Goal: Information Seeking & Learning: Learn about a topic

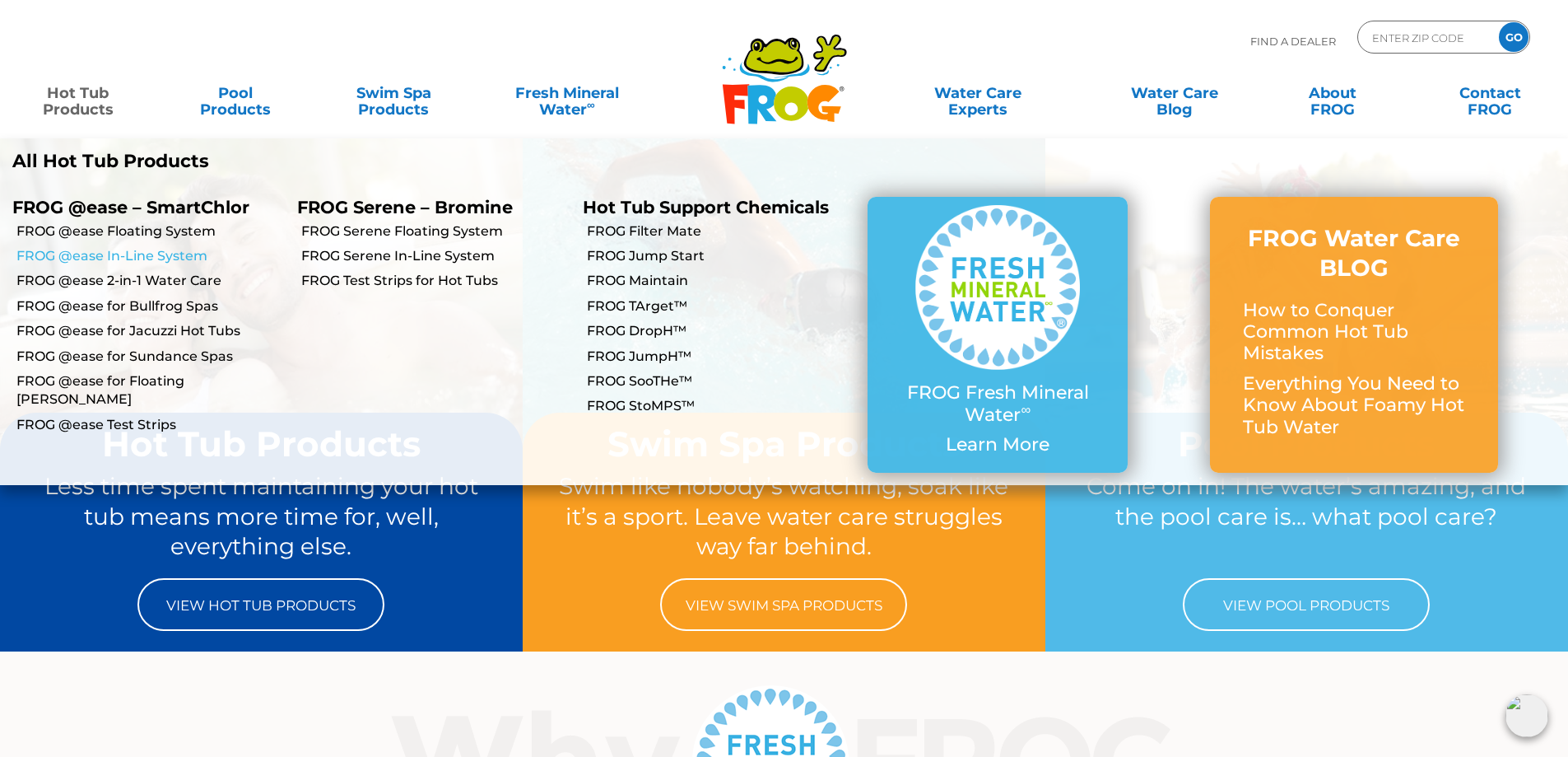
click at [166, 254] on link "FROG @ease In-Line System" at bounding box center [151, 256] width 268 height 18
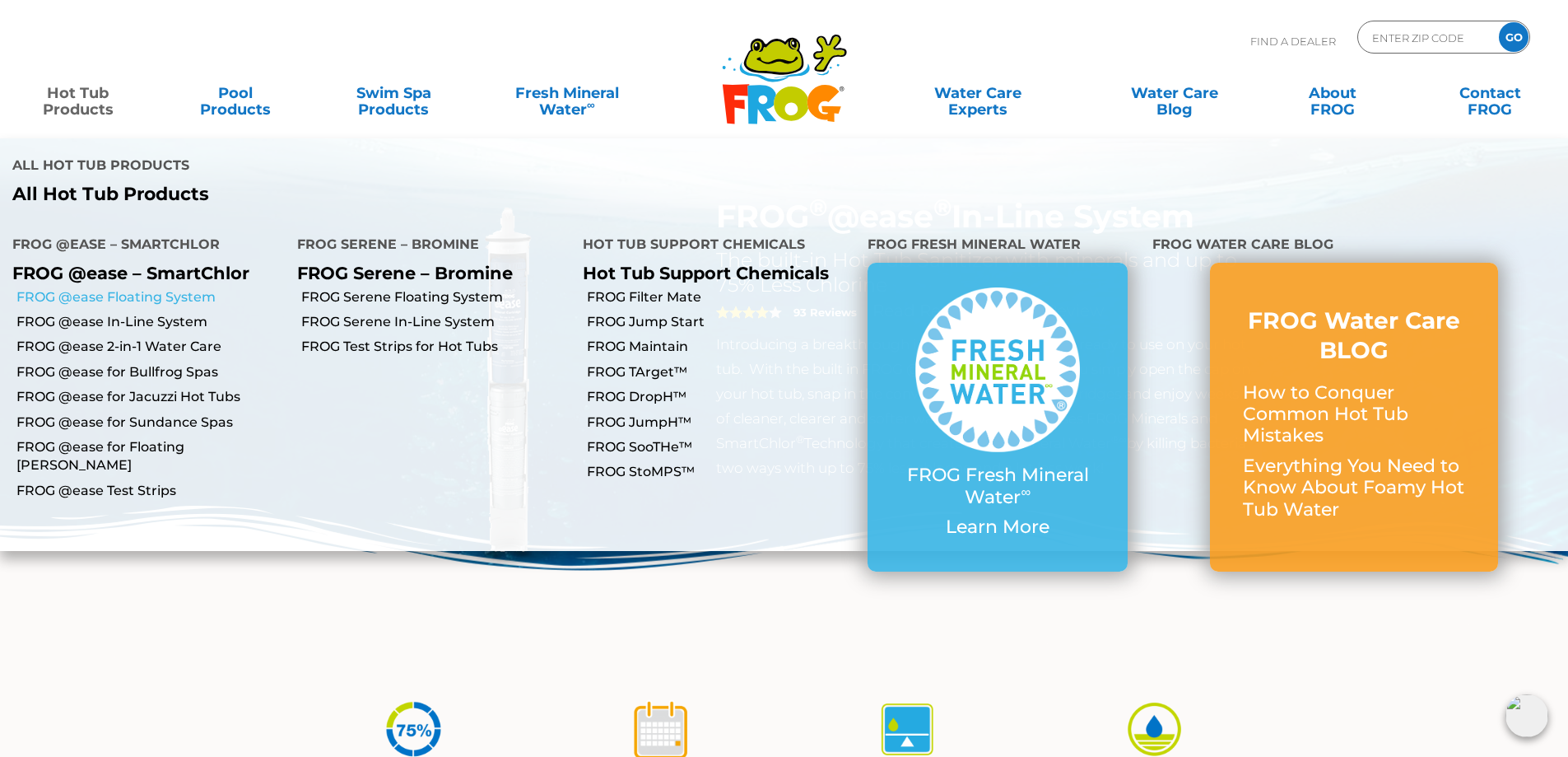
click at [177, 288] on link "FROG @ease Floating System" at bounding box center [151, 298] width 268 height 18
